Goal: Navigation & Orientation: Find specific page/section

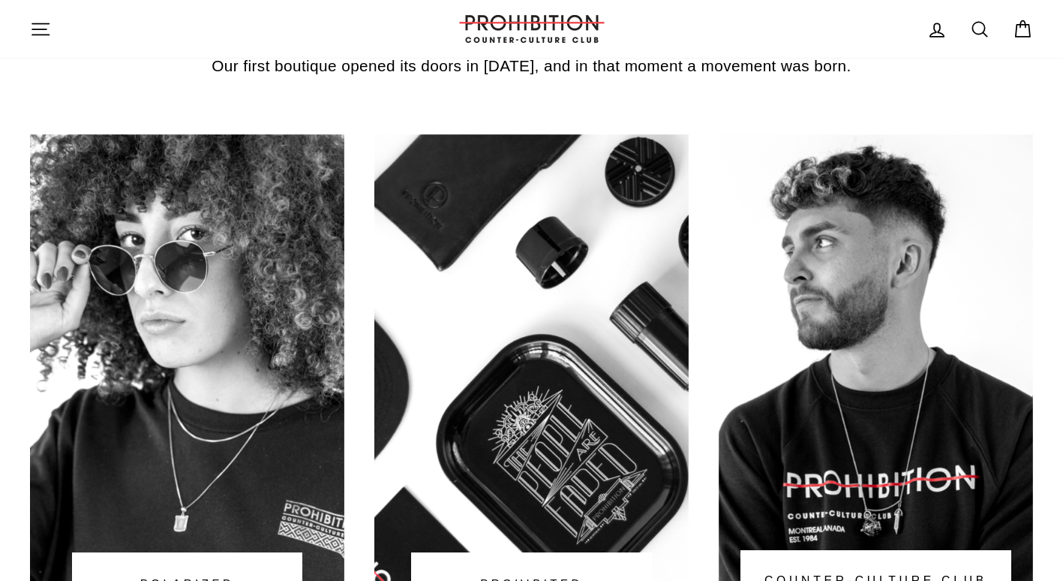
scroll to position [1126, 0]
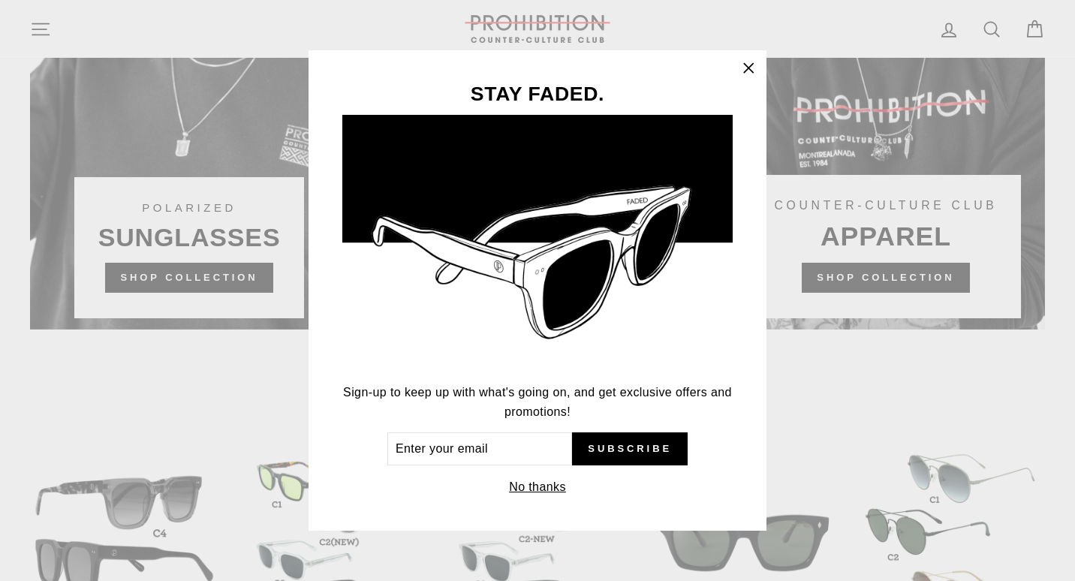
click at [750, 65] on icon "button" at bounding box center [748, 67] width 9 height 9
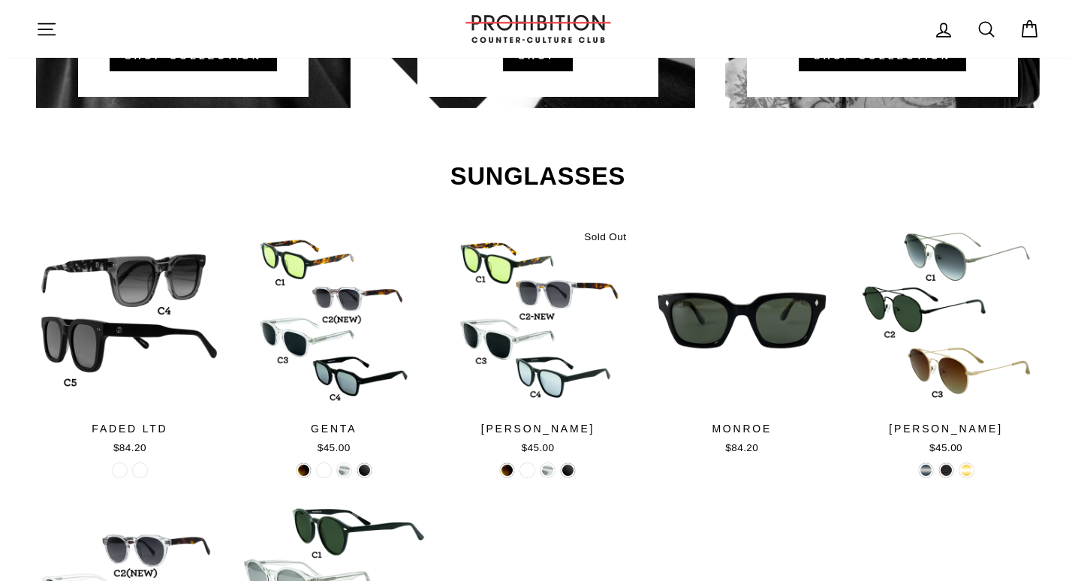
scroll to position [1276, 0]
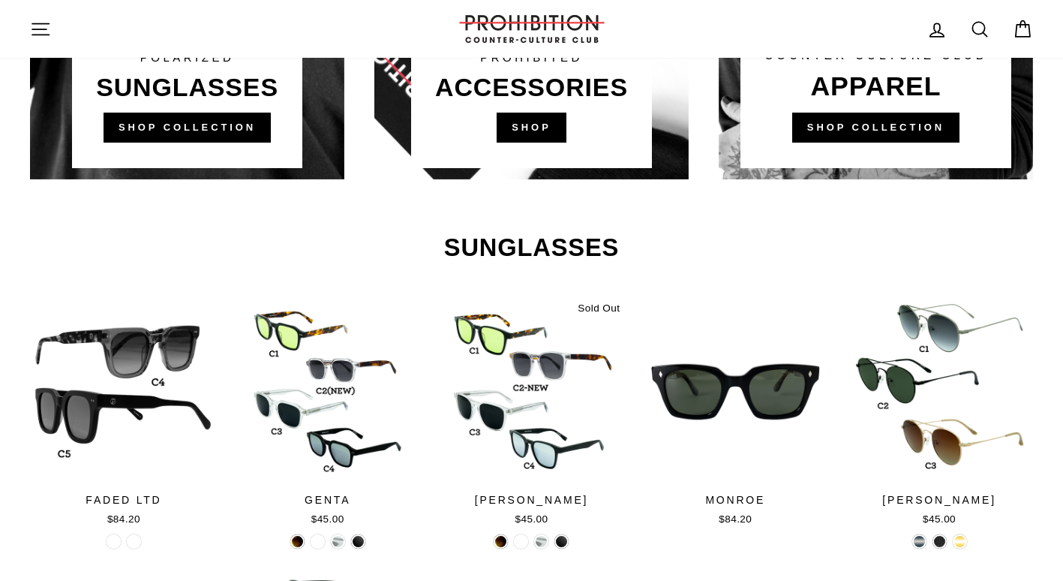
click at [37, 27] on icon "button" at bounding box center [40, 29] width 21 height 21
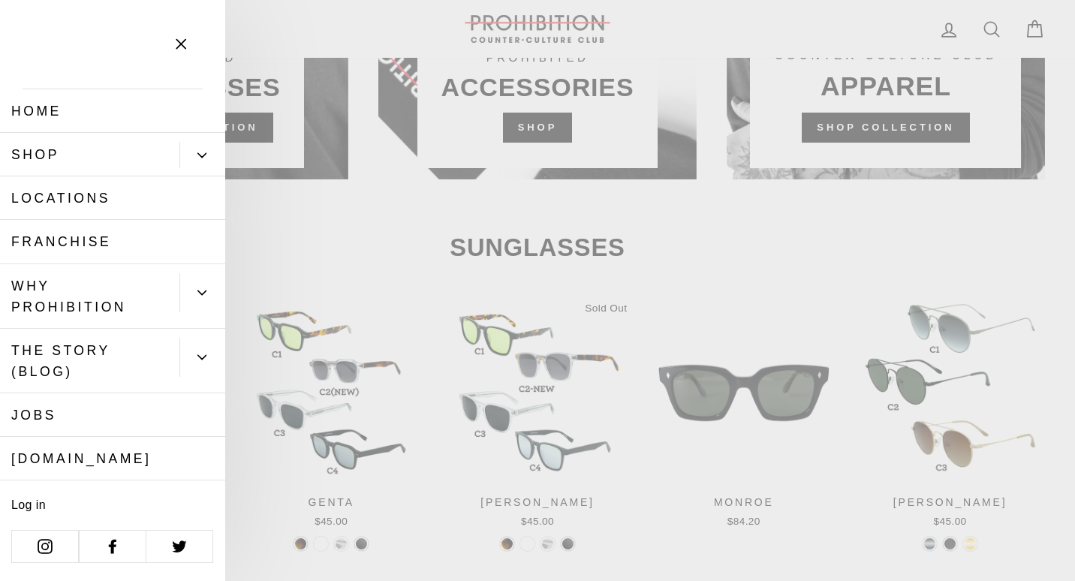
click at [96, 146] on link "Shop" at bounding box center [89, 155] width 179 height 44
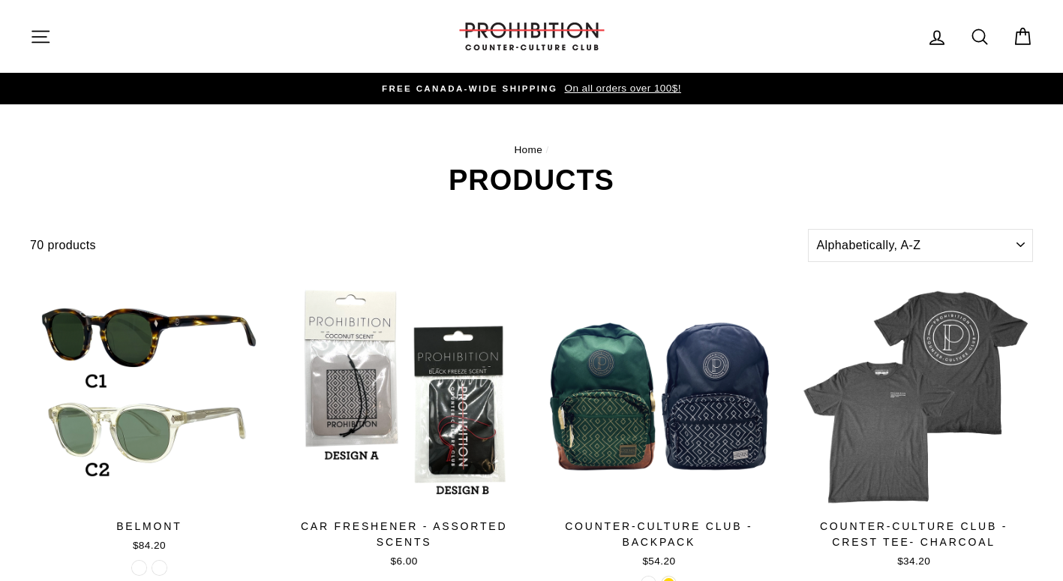
click at [43, 34] on icon "button" at bounding box center [40, 36] width 21 height 21
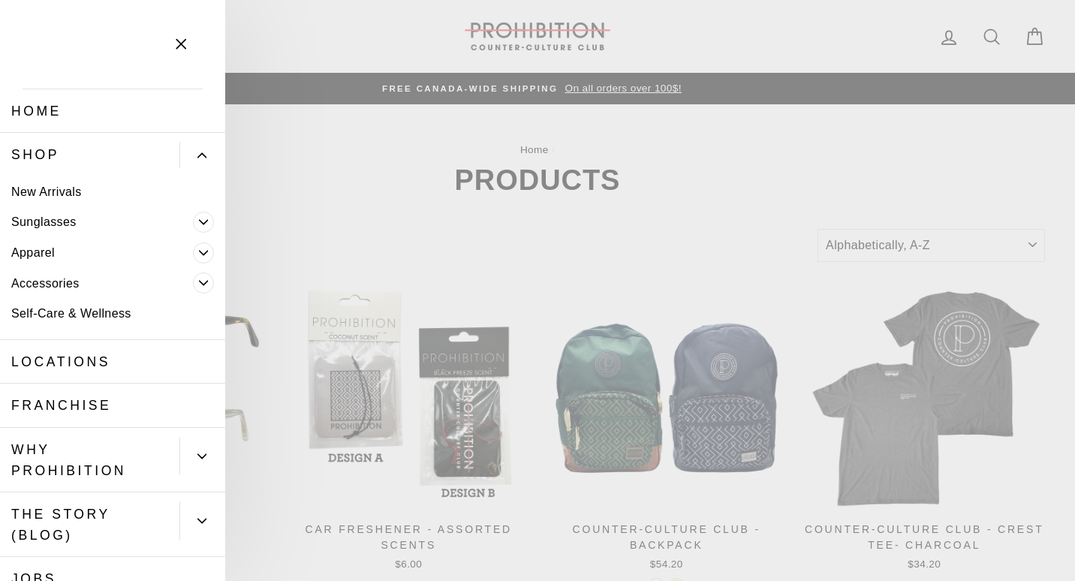
click at [197, 252] on span "Primary" at bounding box center [203, 252] width 21 height 21
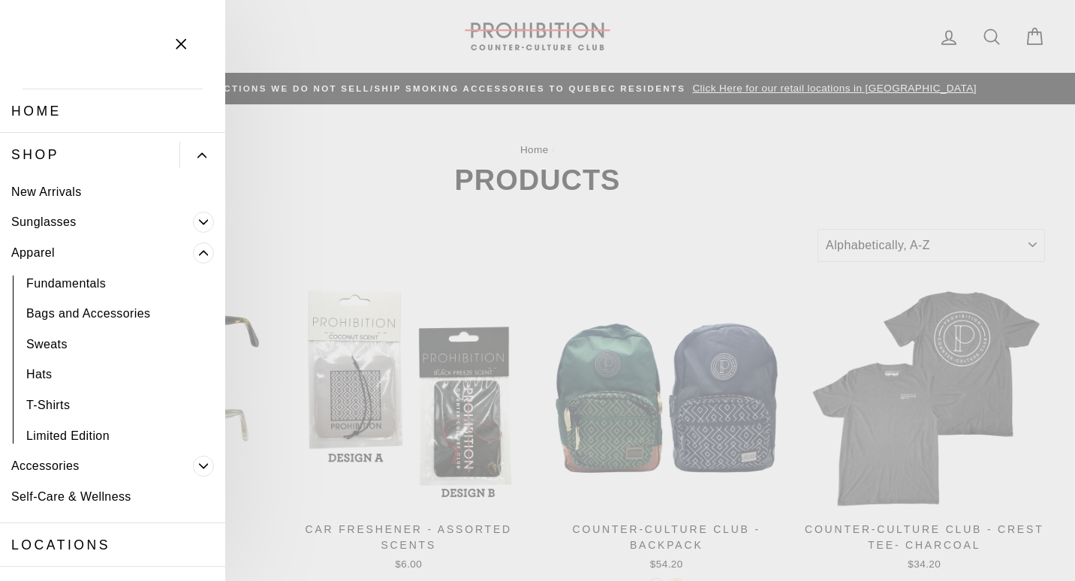
scroll to position [75, 0]
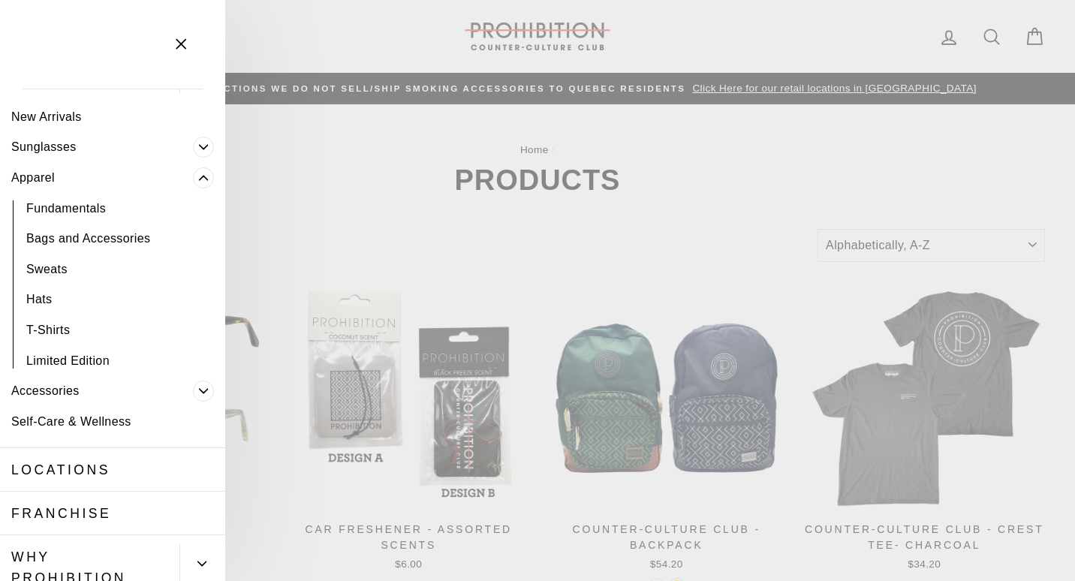
click at [193, 395] on span "Primary" at bounding box center [203, 390] width 21 height 21
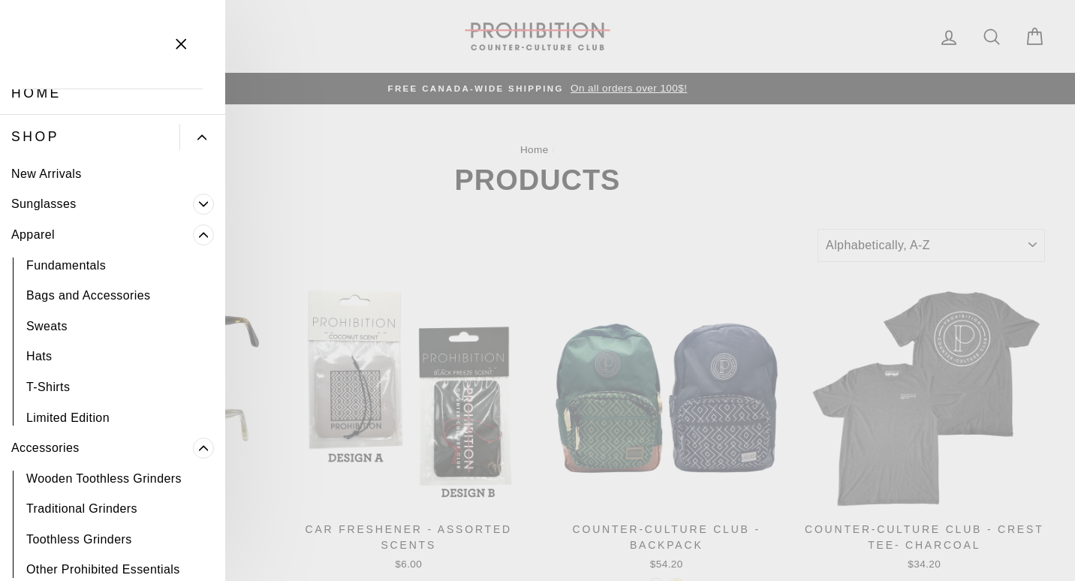
scroll to position [0, 0]
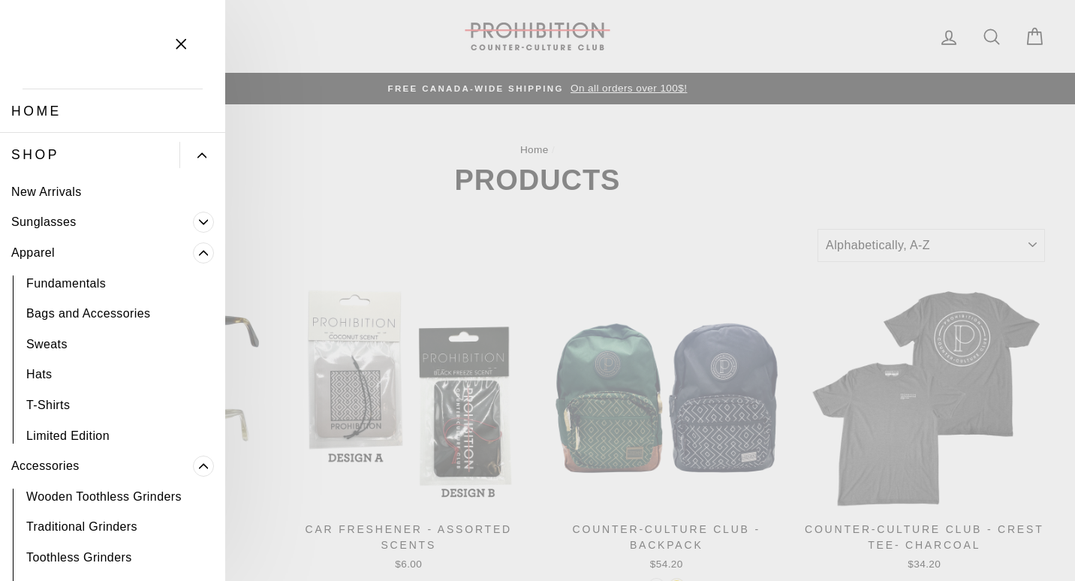
click at [122, 290] on link "Fundamentals" at bounding box center [112, 283] width 225 height 31
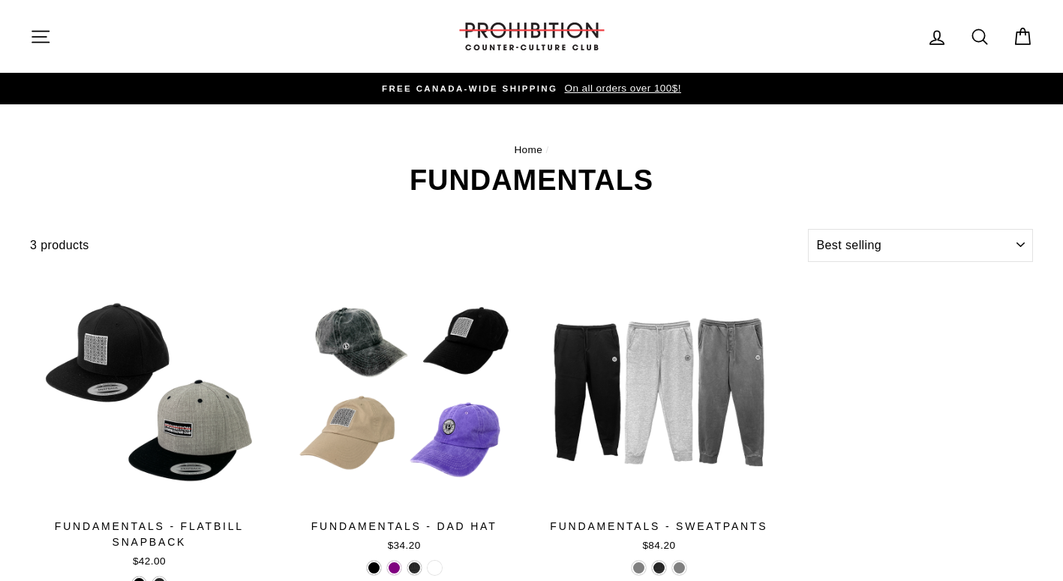
select select "best-selling"
click at [48, 40] on icon "button" at bounding box center [40, 36] width 21 height 21
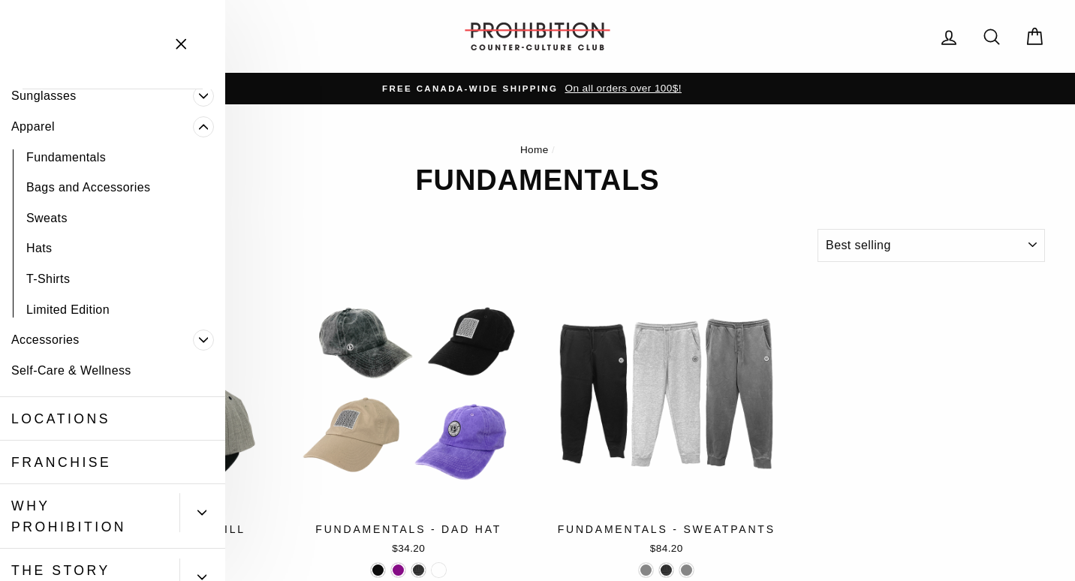
scroll to position [150, 0]
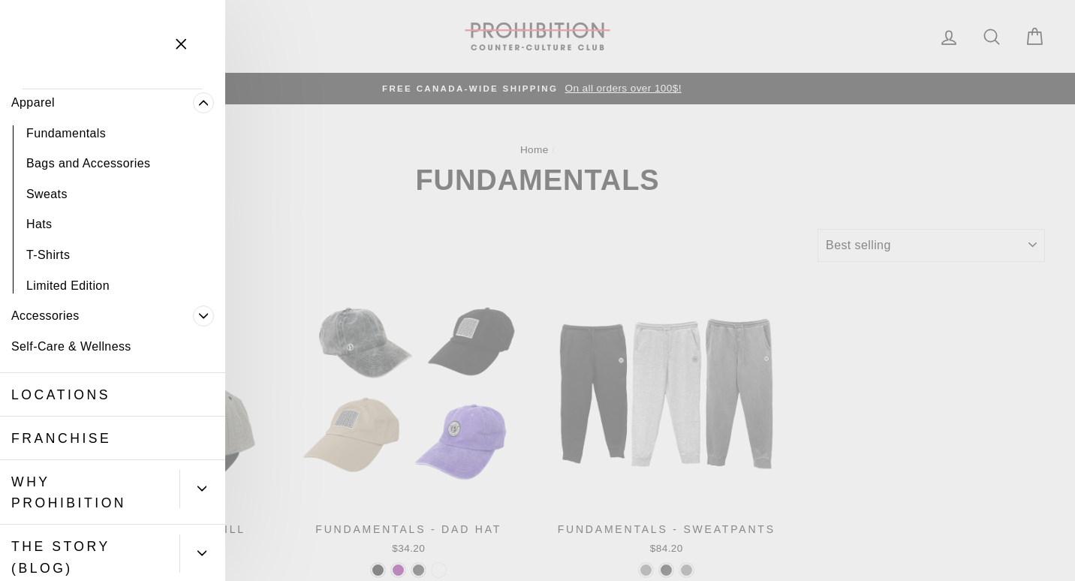
click at [199, 314] on icon "Primary" at bounding box center [203, 315] width 9 height 9
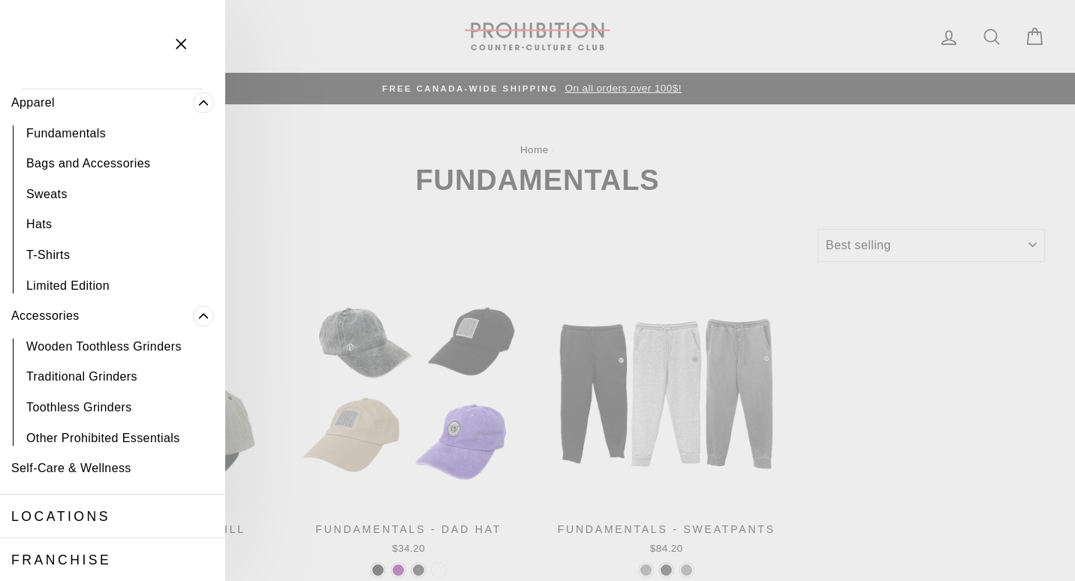
scroll to position [225, 0]
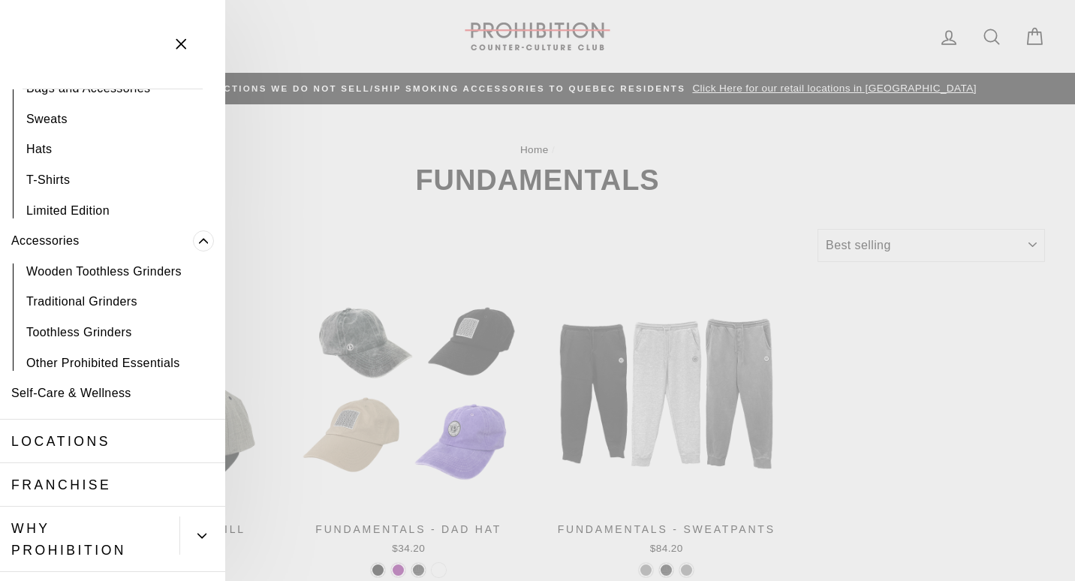
click at [110, 361] on link "Other Prohibited Essentials" at bounding box center [112, 362] width 225 height 31
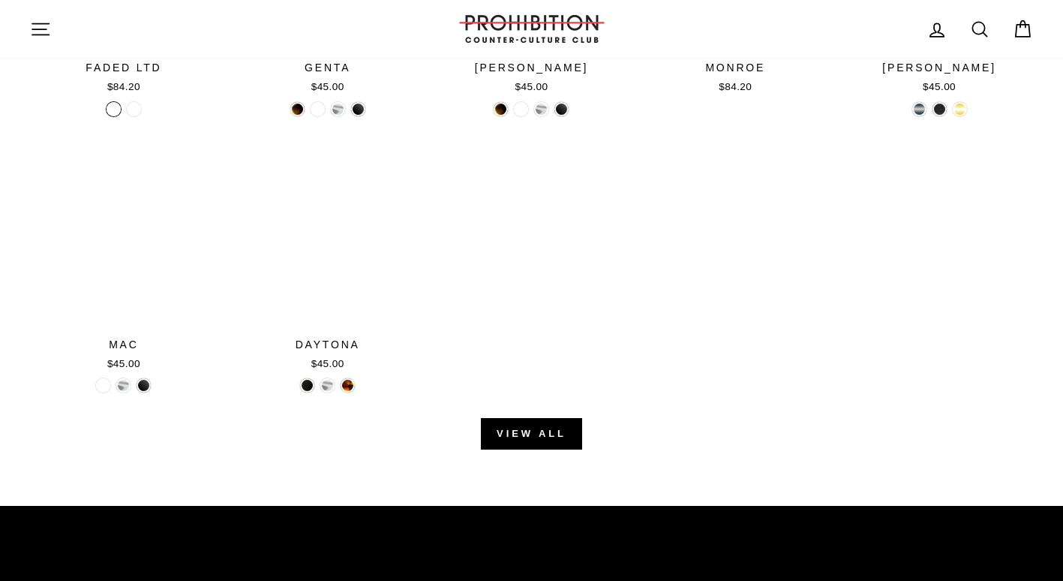
scroll to position [1726, 0]
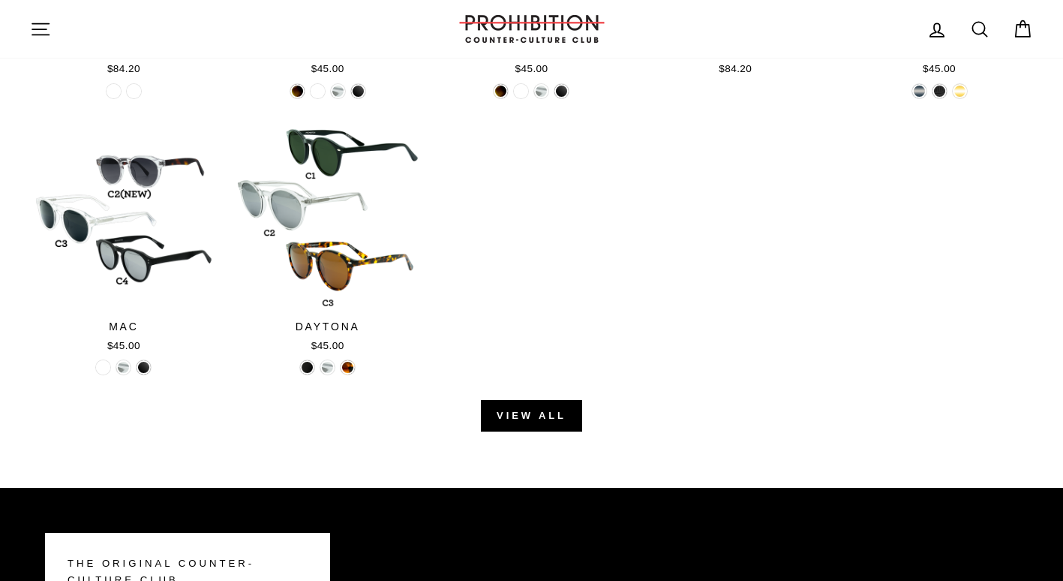
click at [33, 28] on icon "button" at bounding box center [40, 29] width 21 height 21
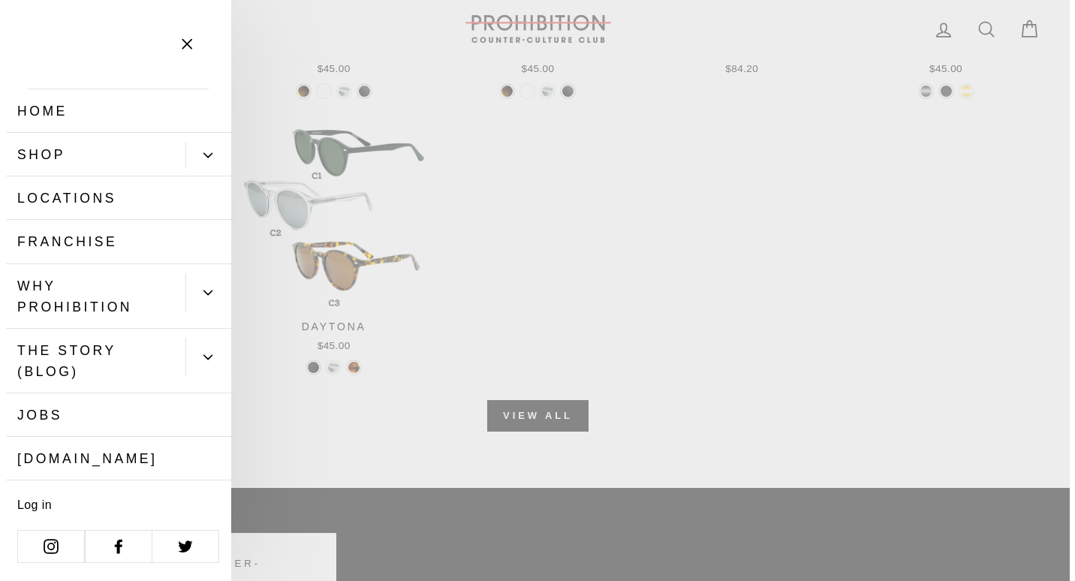
scroll to position [1728, 0]
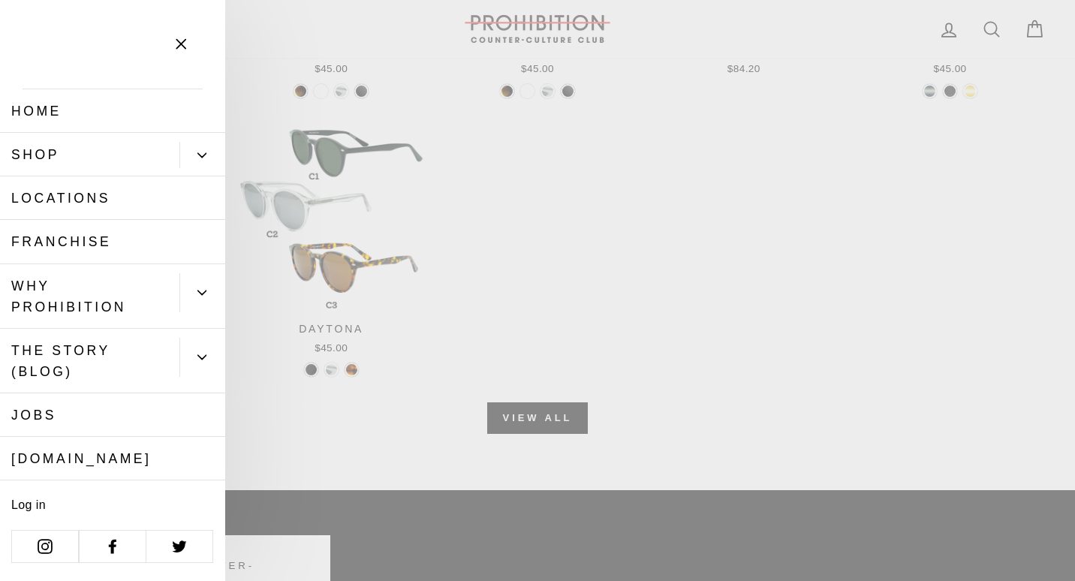
click at [158, 200] on link "Locations" at bounding box center [112, 198] width 225 height 44
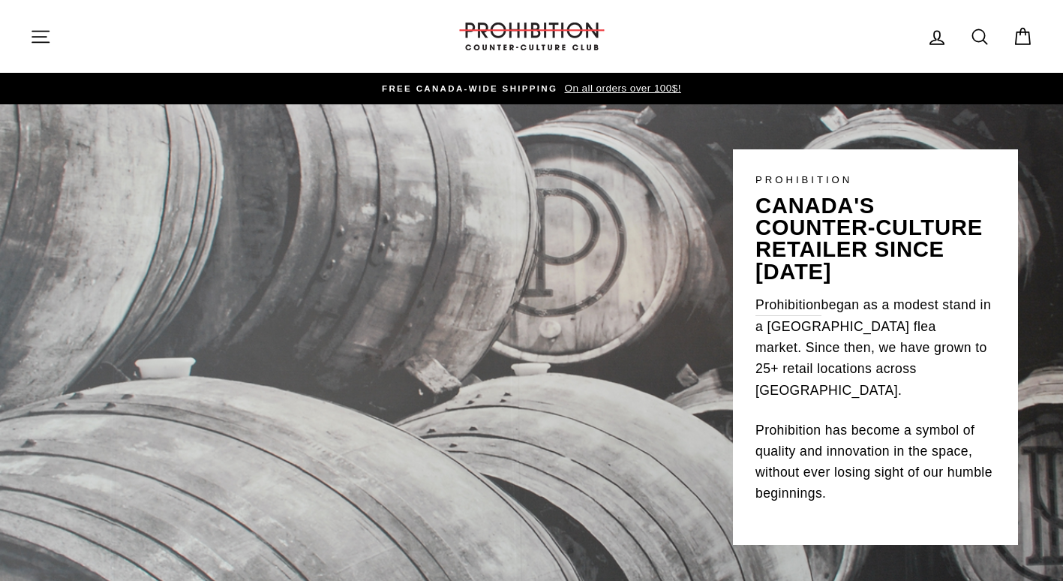
click at [49, 48] on button "Site navigation" at bounding box center [40, 36] width 39 height 32
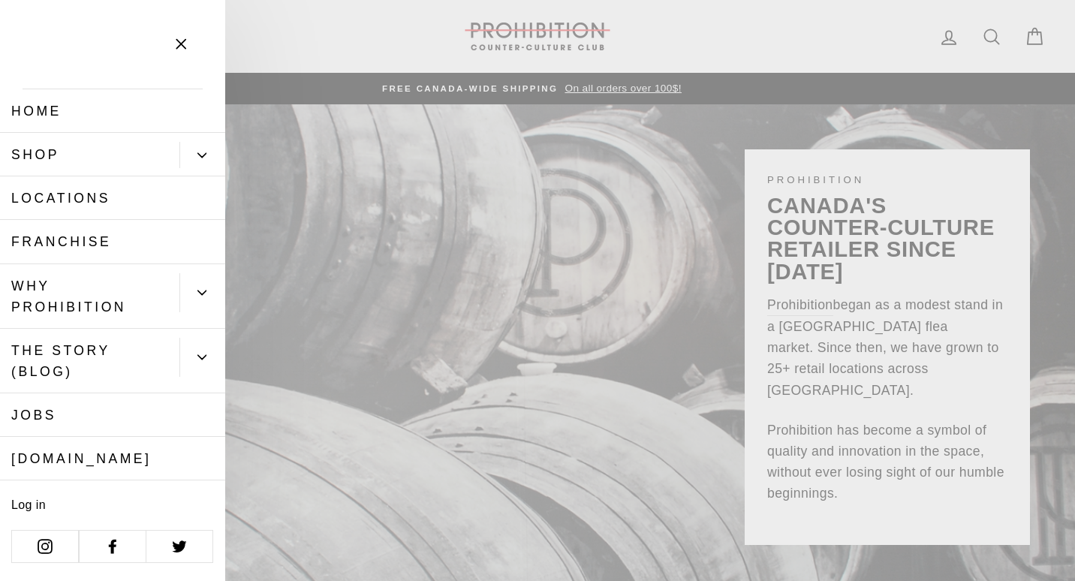
click at [170, 253] on link "Franchise" at bounding box center [112, 242] width 225 height 44
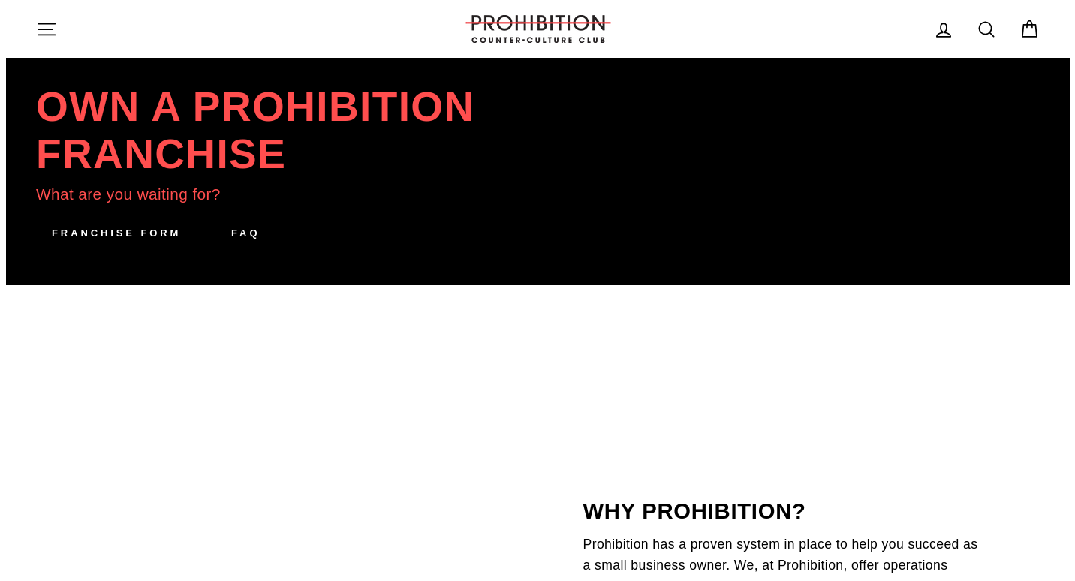
scroll to position [225, 0]
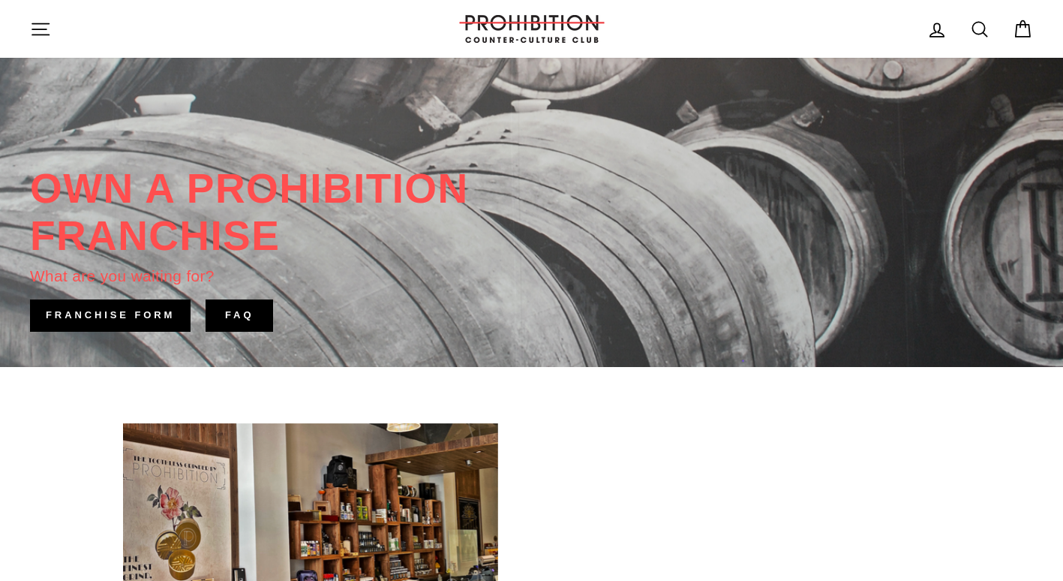
click at [40, 35] on icon "button" at bounding box center [40, 29] width 21 height 21
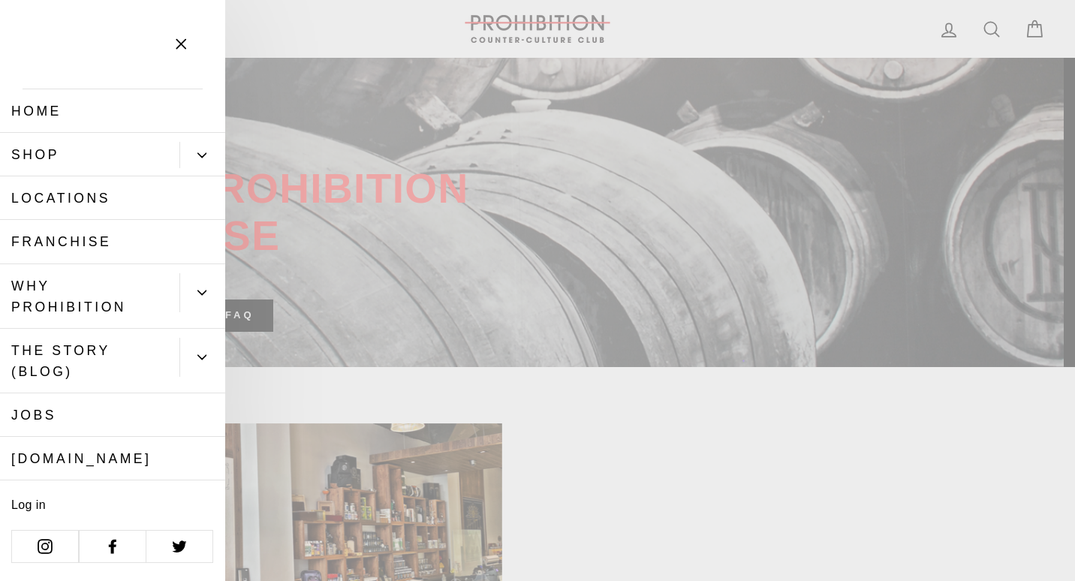
click at [185, 143] on button "Primary" at bounding box center [202, 155] width 46 height 26
